Goal: Task Accomplishment & Management: Use online tool/utility

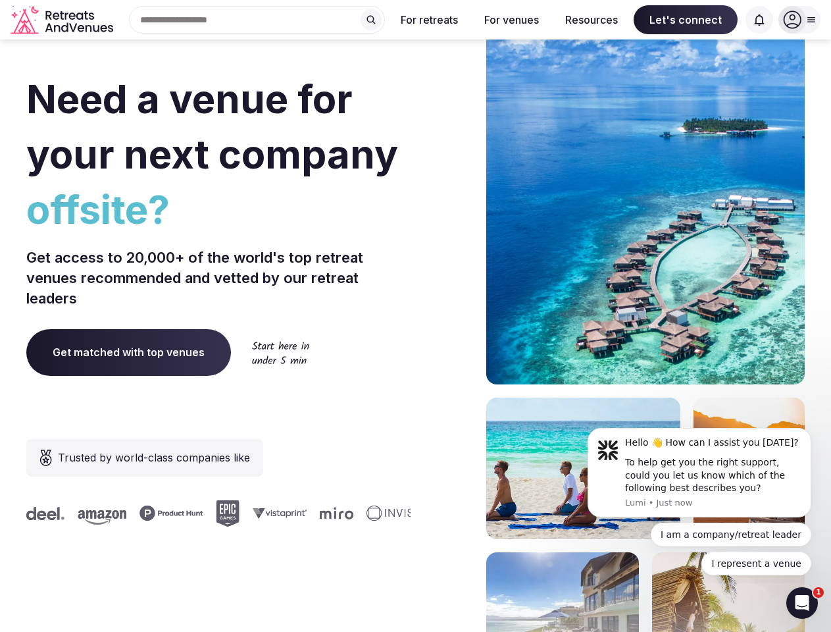
click at [415, 316] on div "Need a venue for your next company offsite? Get access to 20,000+ of the world'…" at bounding box center [415, 393] width 779 height 793
click at [257, 20] on div "Search Popular Destinations [GEOGRAPHIC_DATA], [GEOGRAPHIC_DATA] [GEOGRAPHIC_DA…" at bounding box center [251, 20] width 267 height 28
click at [371, 20] on input "text" at bounding box center [257, 20] width 256 height 28
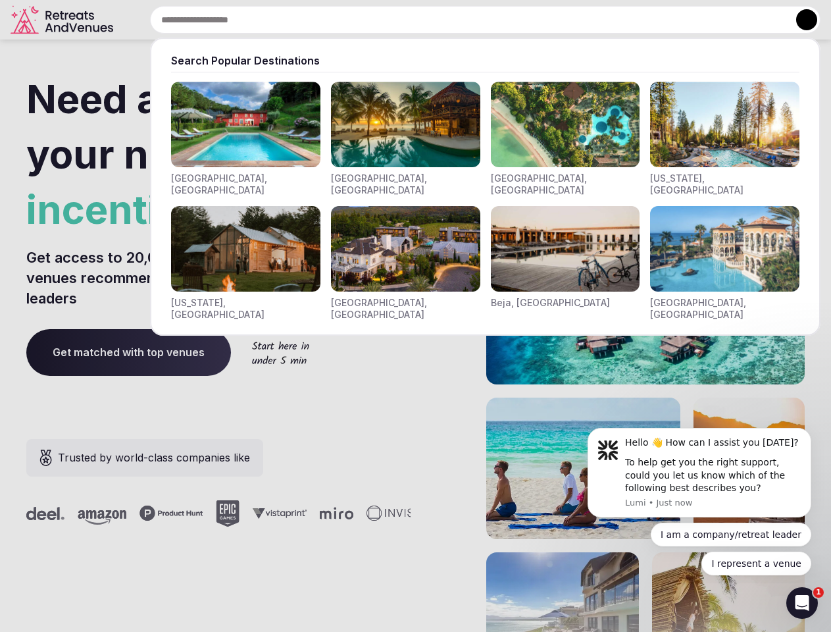
click at [430, 20] on input "text" at bounding box center [485, 20] width 671 height 28
click at [511, 20] on input "text" at bounding box center [485, 20] width 671 height 28
click at [592, 20] on input "text" at bounding box center [485, 20] width 671 height 28
click at [686, 20] on input "text" at bounding box center [485, 20] width 671 height 28
click at [759, 20] on input "text" at bounding box center [485, 20] width 671 height 28
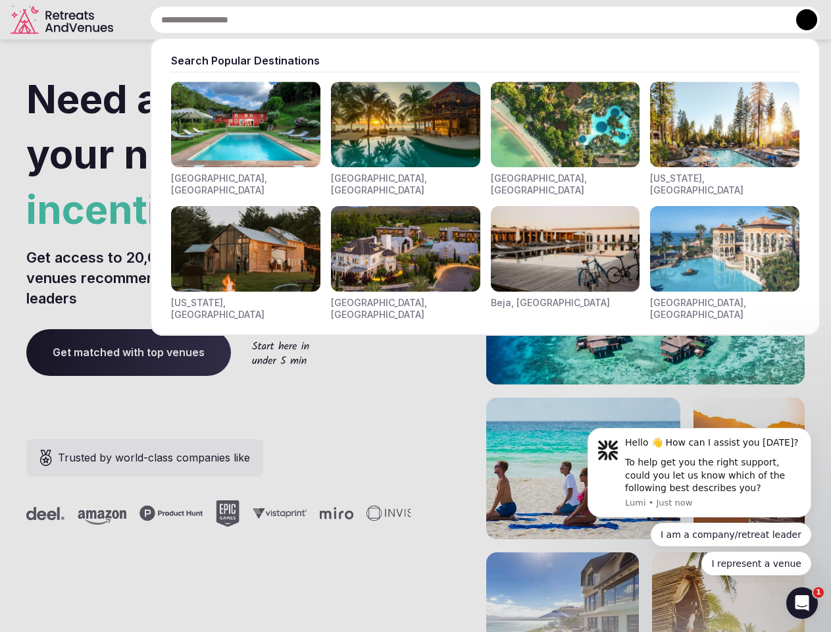
click at [800, 20] on button at bounding box center [806, 19] width 21 height 21
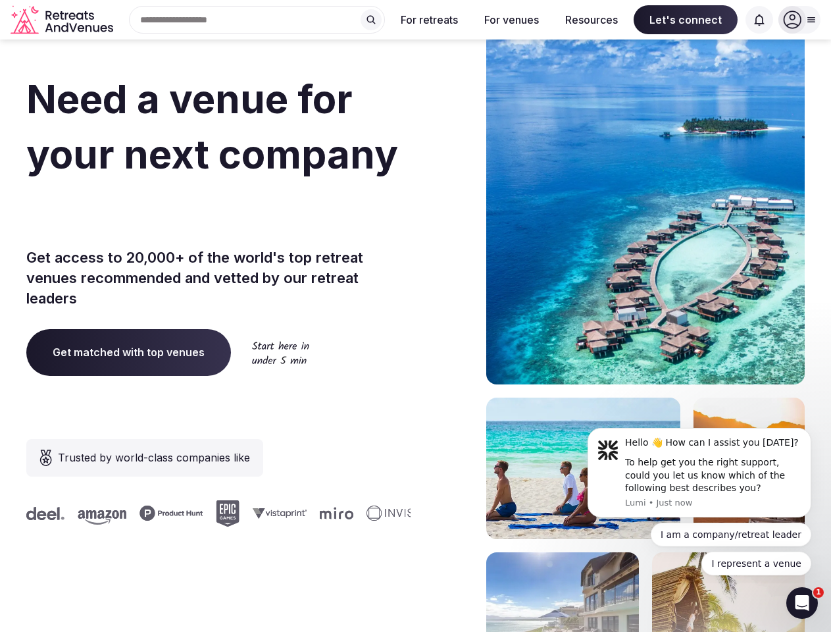
click at [700, 473] on div "To help get you the right support, could you let us know which of the following…" at bounding box center [713, 475] width 176 height 39
